Goal: Information Seeking & Learning: Learn about a topic

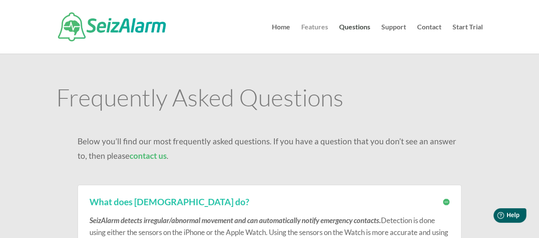
click at [310, 26] on link "Features" at bounding box center [314, 39] width 27 height 30
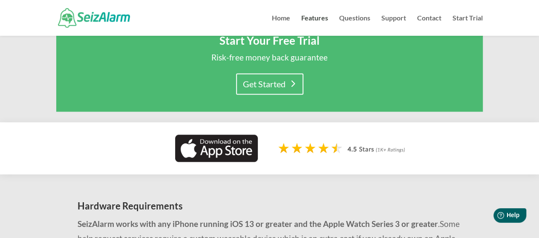
scroll to position [596, 0]
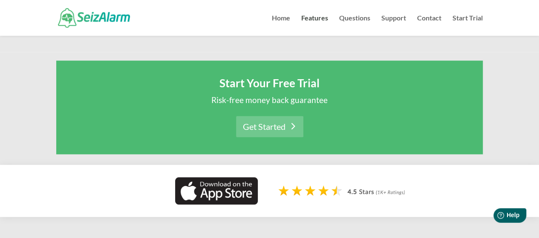
click at [286, 120] on link "Get Started" at bounding box center [269, 126] width 67 height 21
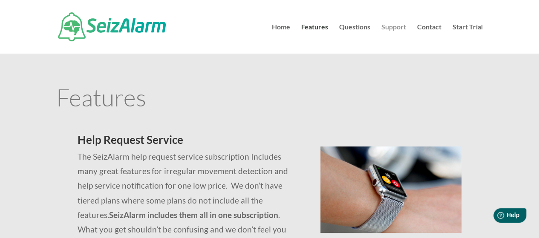
click at [394, 29] on link "Support" at bounding box center [393, 39] width 25 height 30
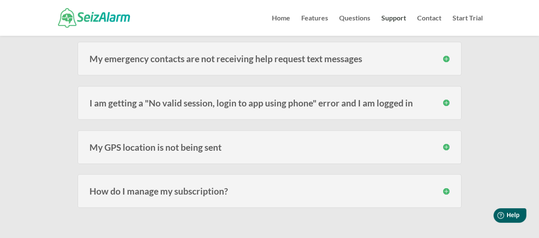
scroll to position [341, 0]
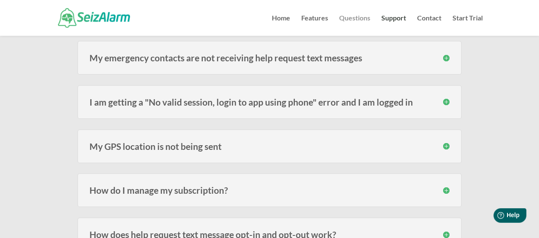
click at [364, 18] on link "Questions" at bounding box center [354, 25] width 31 height 21
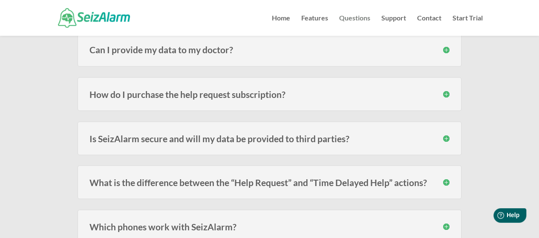
scroll to position [767, 0]
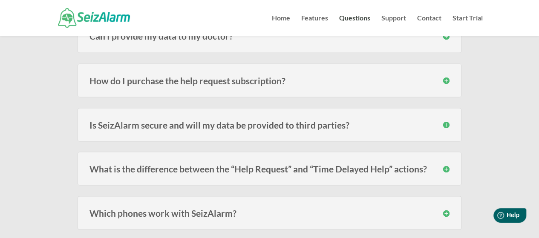
click at [277, 76] on h3 "How do I purchase the help request subscription?" at bounding box center [269, 80] width 360 height 9
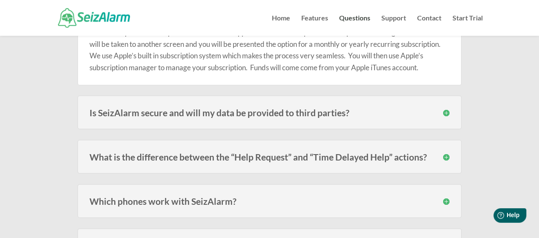
scroll to position [852, 0]
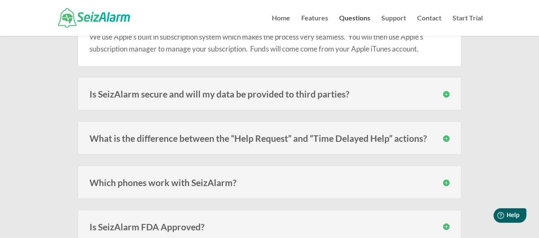
click at [257, 134] on h3 "What is the difference between the “Help Request” and “Time Delayed Help” actio…" at bounding box center [269, 138] width 360 height 9
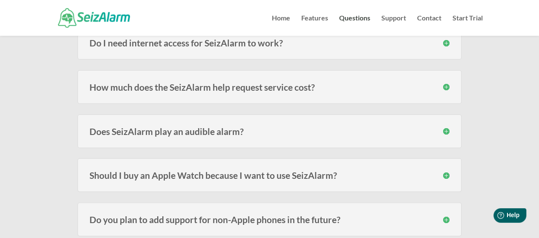
scroll to position [1193, 0]
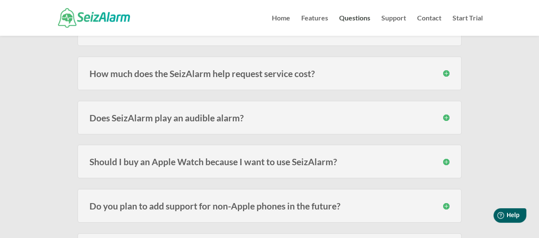
click at [260, 70] on h3 "How much does the SeizAlarm help request service cost?" at bounding box center [269, 73] width 360 height 9
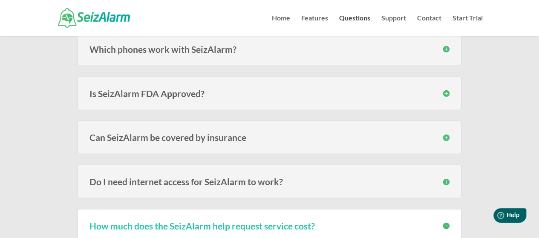
scroll to position [1022, 0]
